Goal: Navigation & Orientation: Find specific page/section

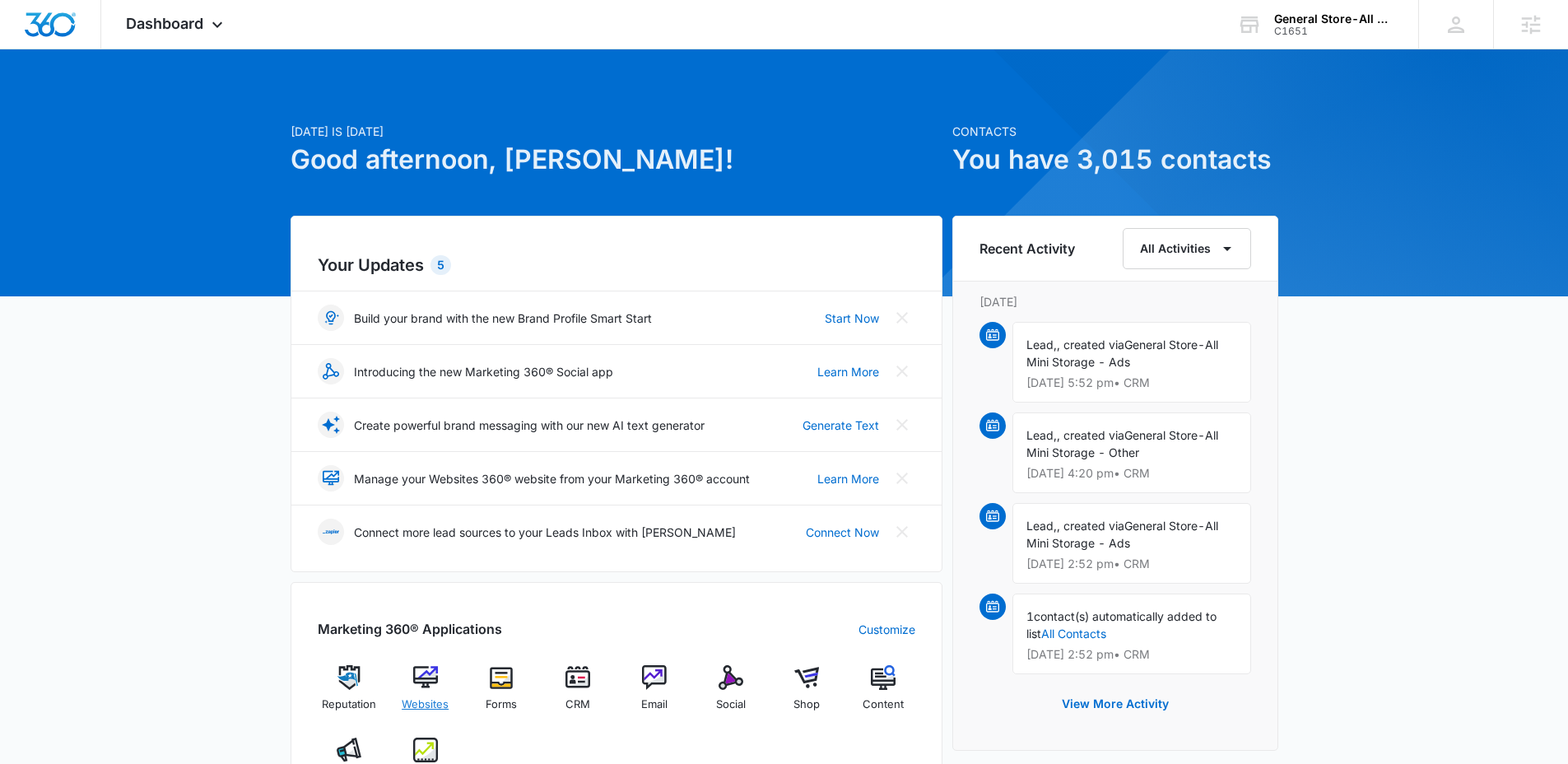
click at [424, 687] on img at bounding box center [425, 677] width 25 height 25
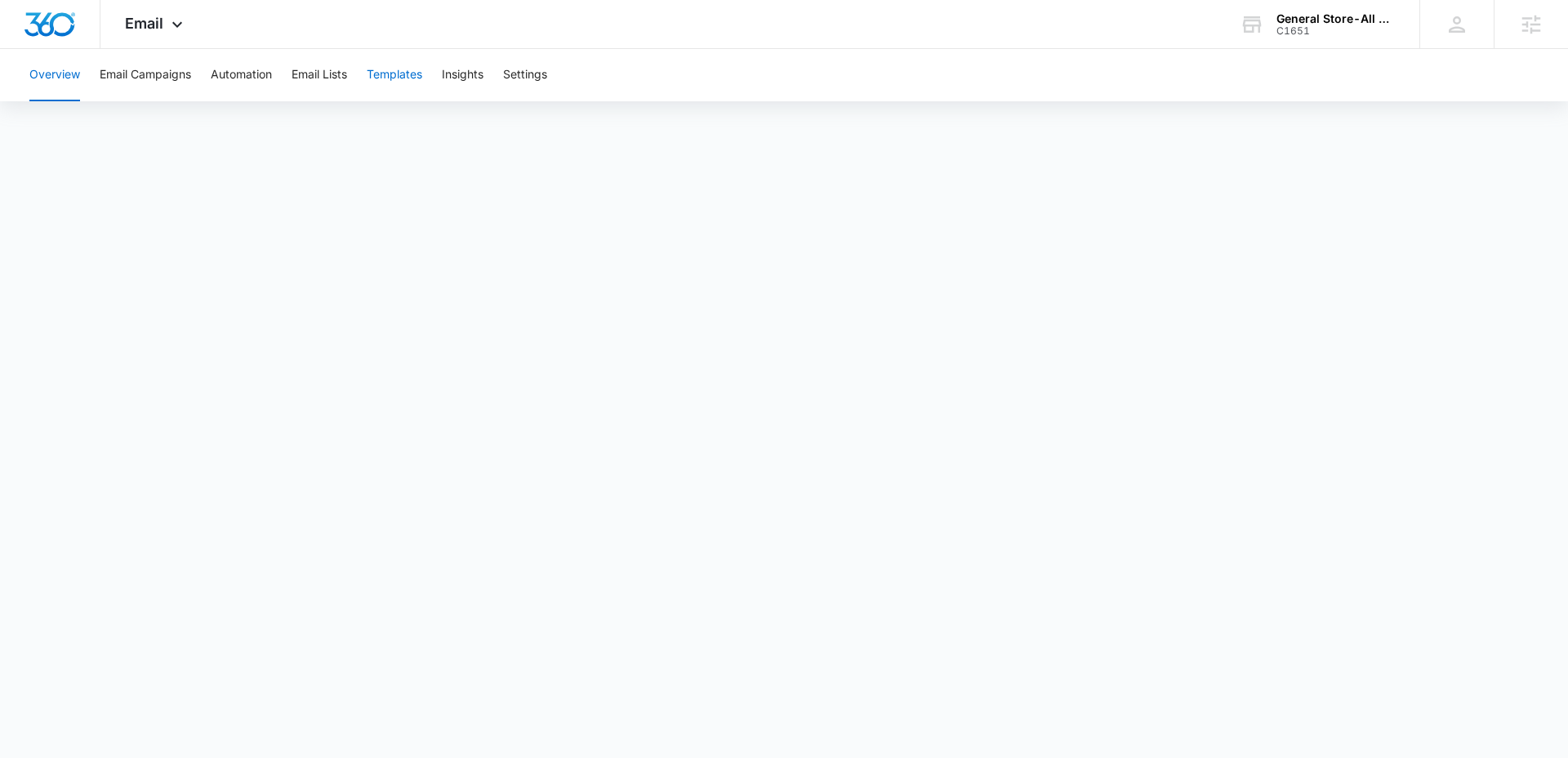
click at [407, 81] on button "Templates" at bounding box center [394, 75] width 55 height 52
drag, startPoint x: 230, startPoint y: 74, endPoint x: 382, endPoint y: 153, distance: 171.3
click at [230, 74] on button "Automation" at bounding box center [240, 75] width 61 height 52
click at [163, 27] on div "Email Apps Reputation Websites Forms CRM Email Social Shop Content Ads Intellig…" at bounding box center [155, 23] width 111 height 48
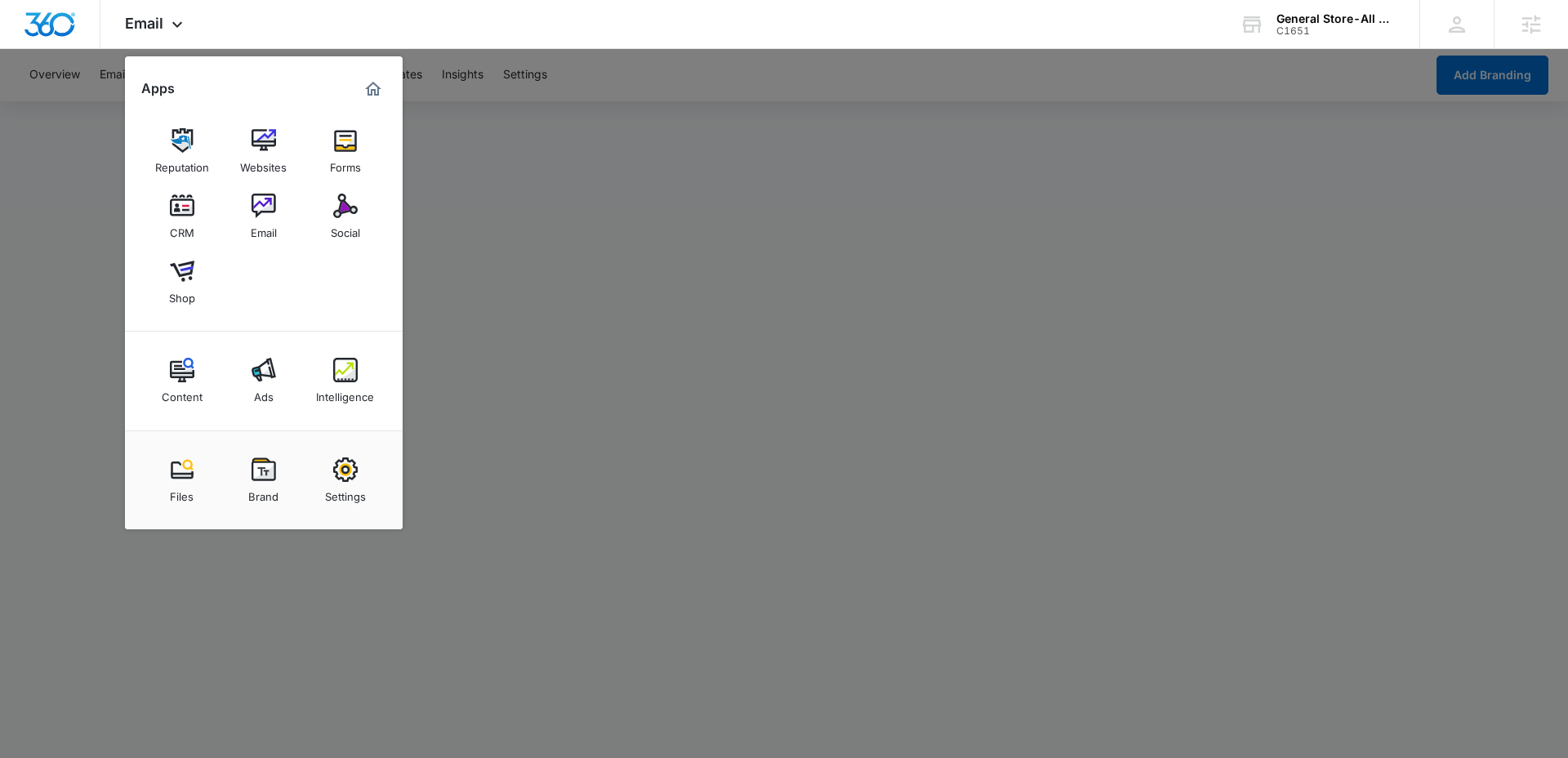
click at [352, 217] on img at bounding box center [345, 206] width 24 height 24
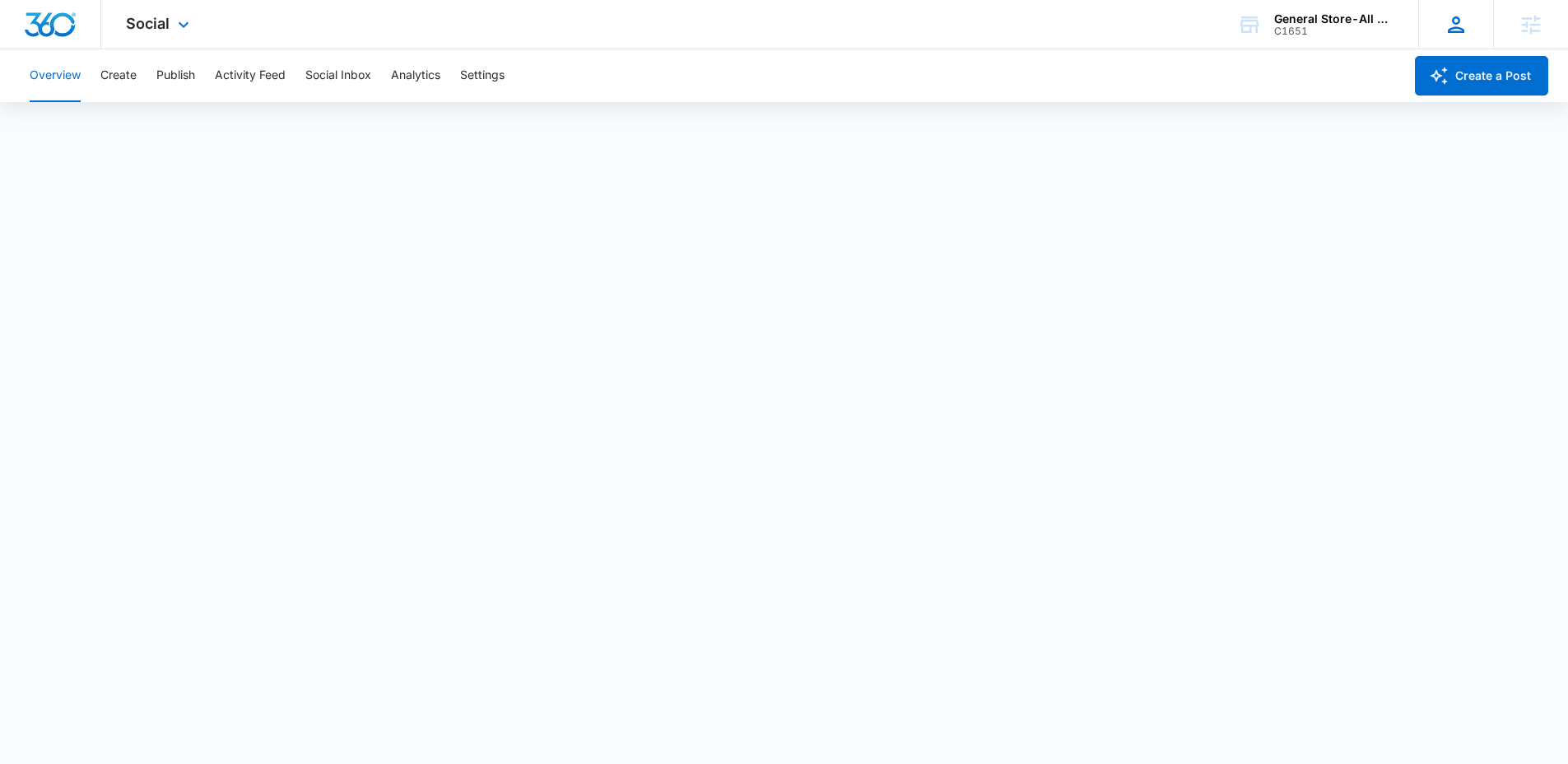
scroll to position [4, 0]
click at [173, 79] on button "Publish" at bounding box center [175, 75] width 39 height 53
